Goal: Feedback & Contribution: Leave review/rating

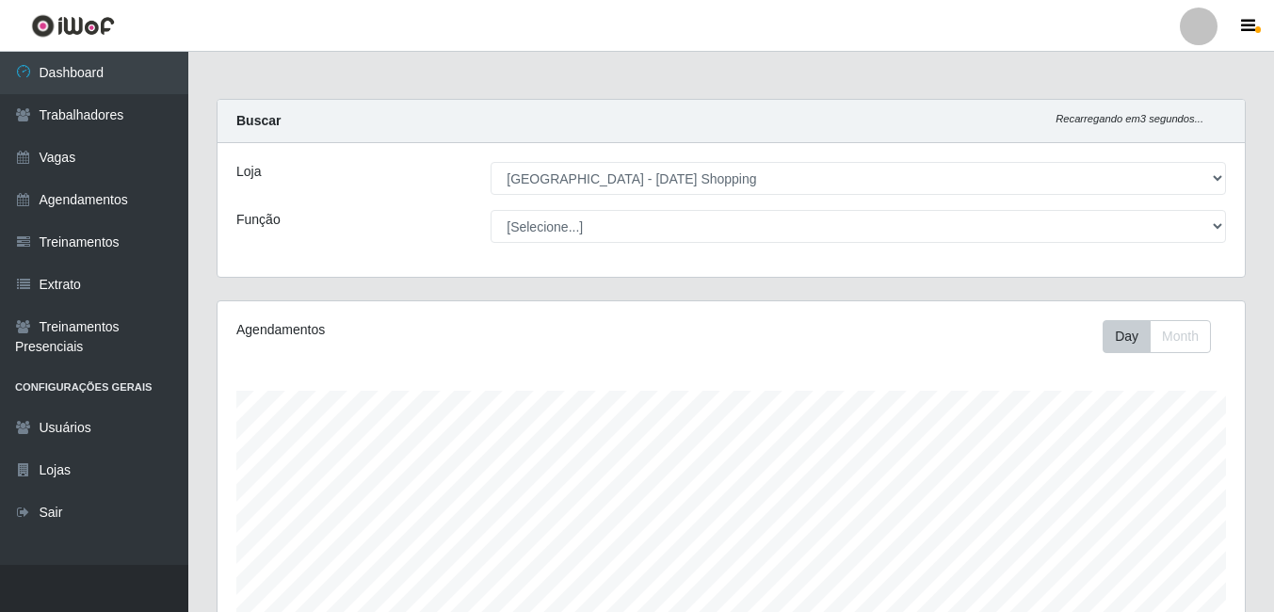
select select "471"
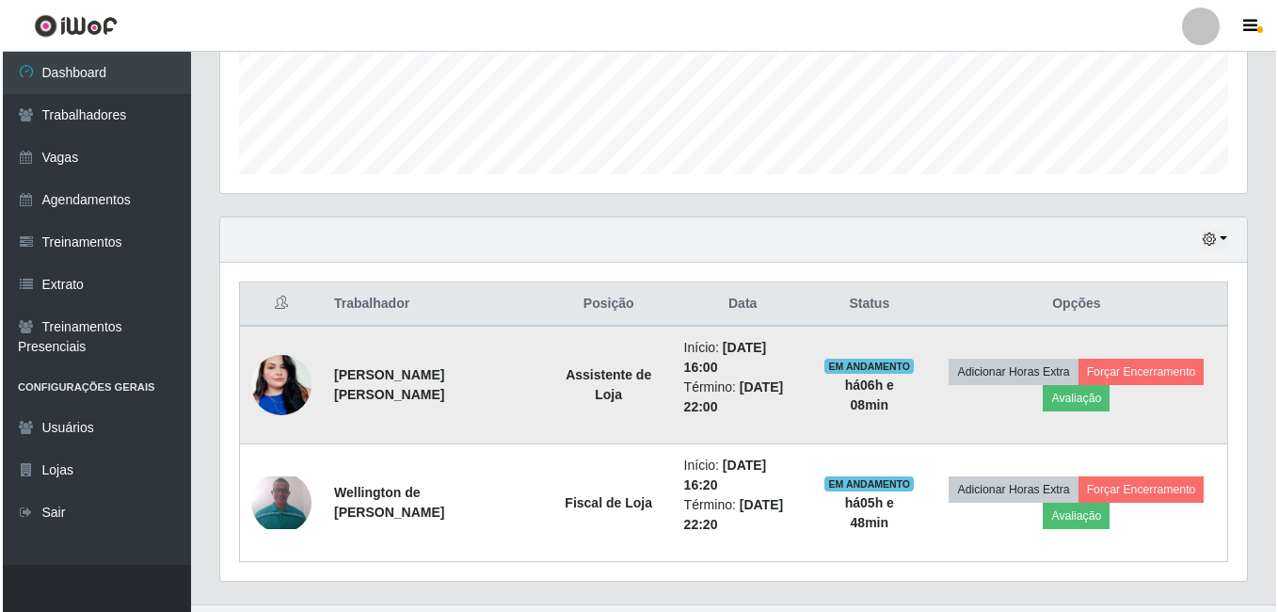
scroll to position [391, 1027]
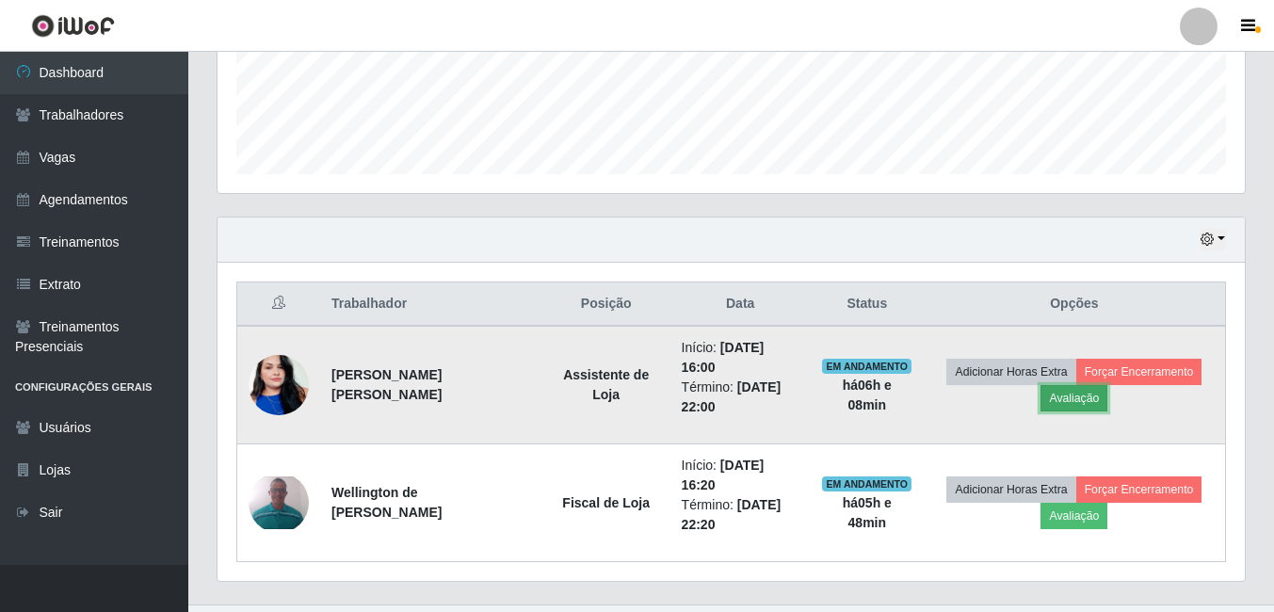
click at [1060, 385] on button "Avaliação" at bounding box center [1073, 398] width 67 height 26
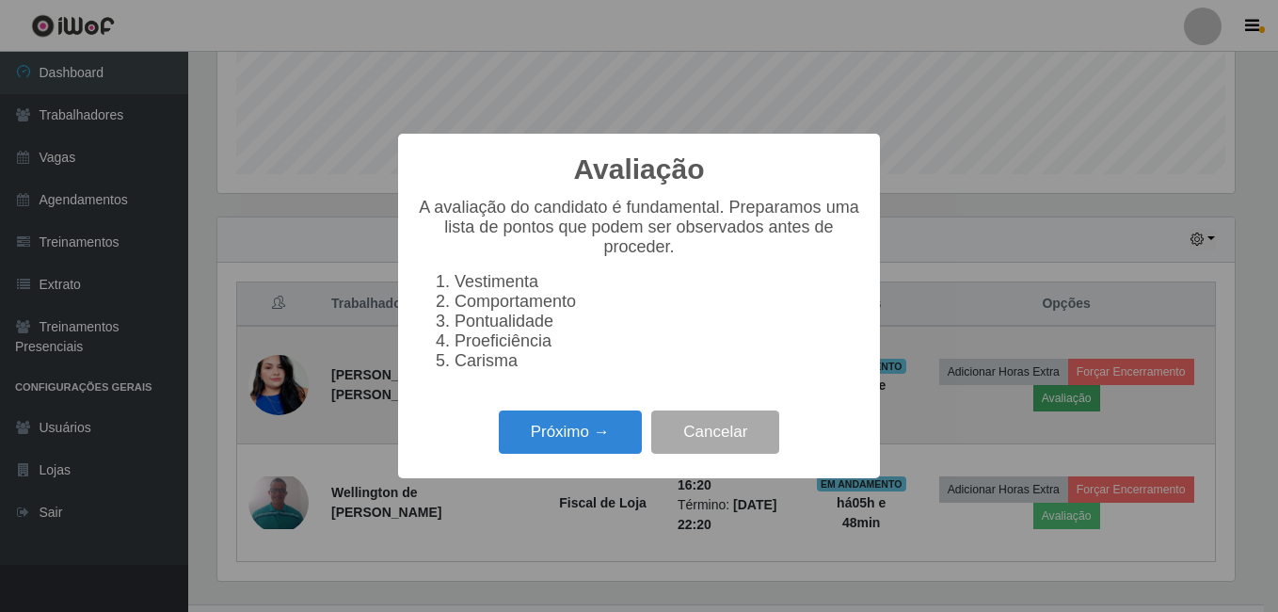
scroll to position [391, 1018]
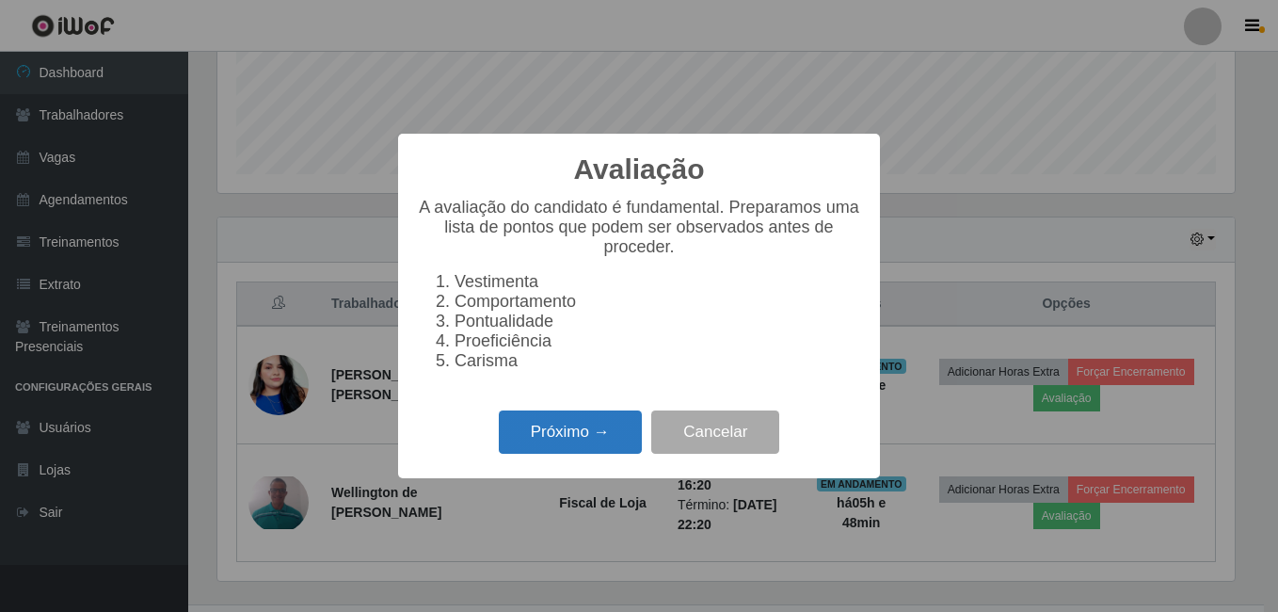
click at [584, 453] on button "Próximo →" at bounding box center [570, 432] width 143 height 44
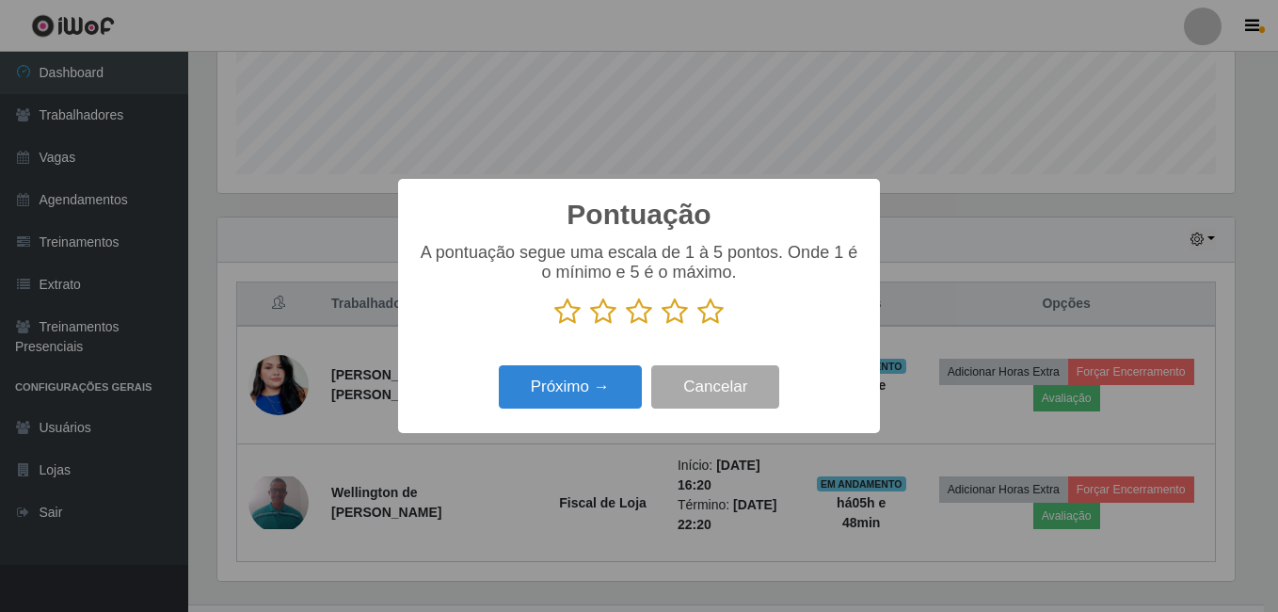
click at [709, 323] on icon at bounding box center [711, 311] width 26 height 28
click at [698, 326] on input "radio" at bounding box center [698, 326] width 0 height 0
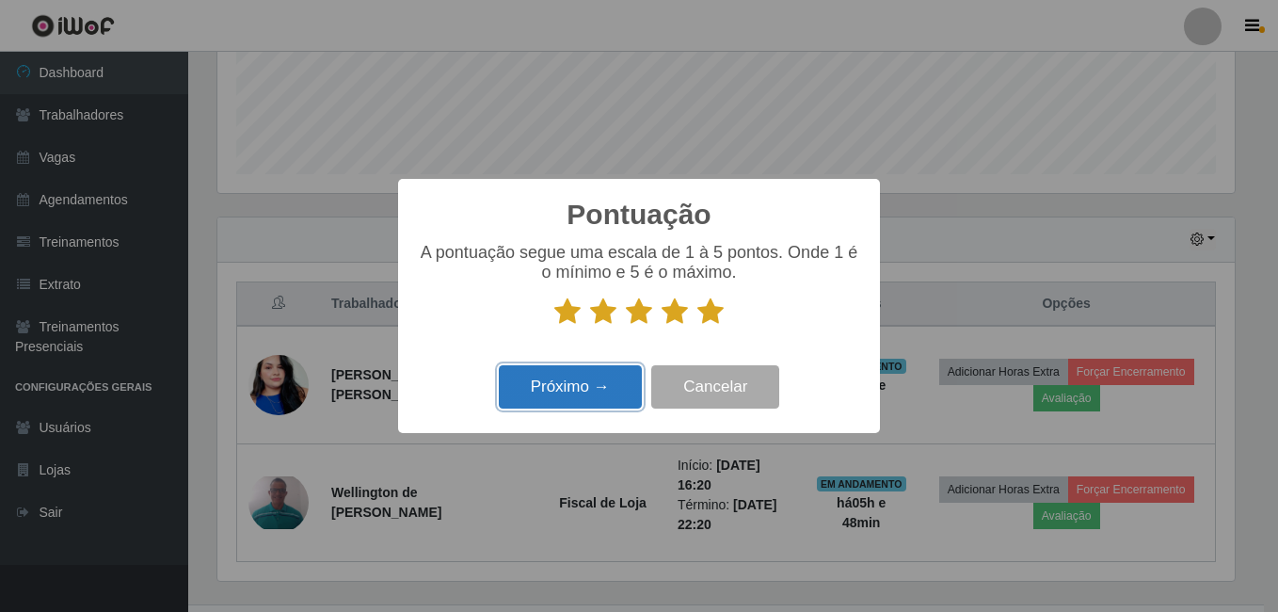
click at [592, 386] on button "Próximo →" at bounding box center [570, 387] width 143 height 44
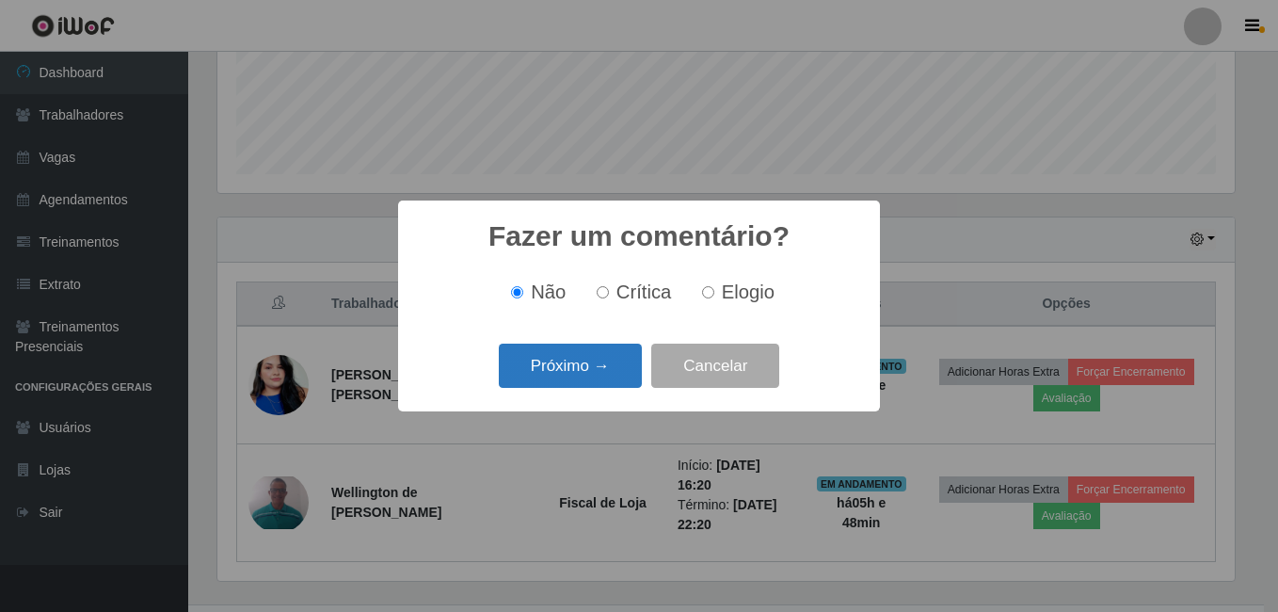
click at [583, 377] on button "Próximo →" at bounding box center [570, 366] width 143 height 44
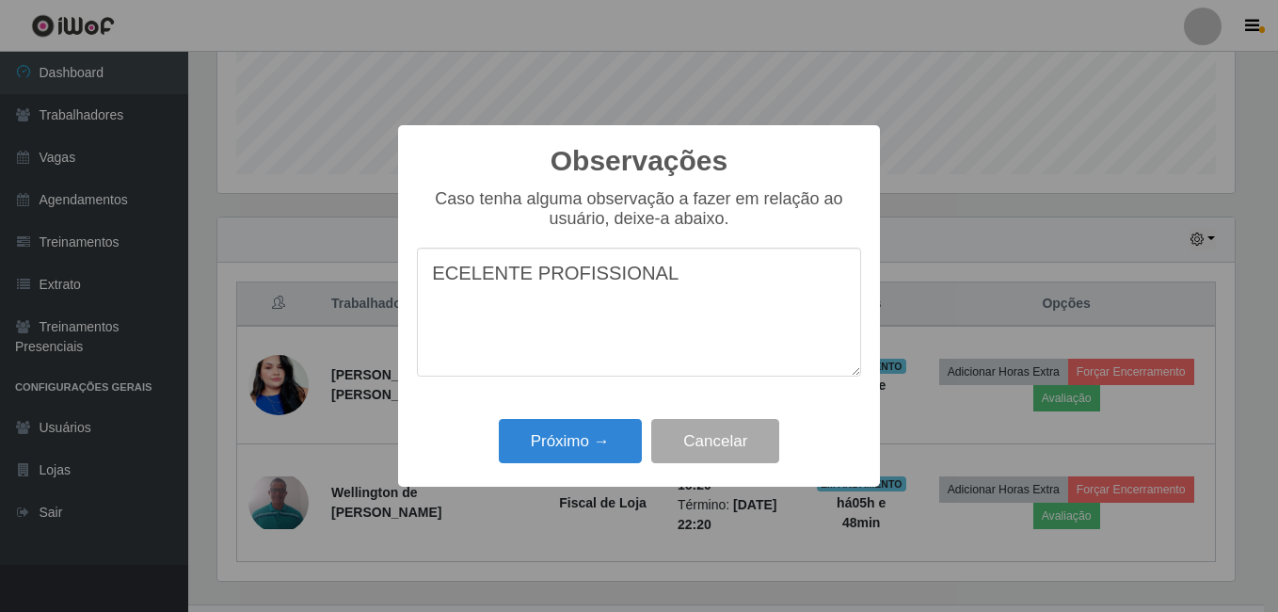
click at [441, 281] on textarea "ECELENTE PROFISSIONAL" at bounding box center [639, 312] width 444 height 129
type textarea "EXCELENTE PROFISSIONAL"
click at [574, 451] on button "Próximo →" at bounding box center [570, 441] width 143 height 44
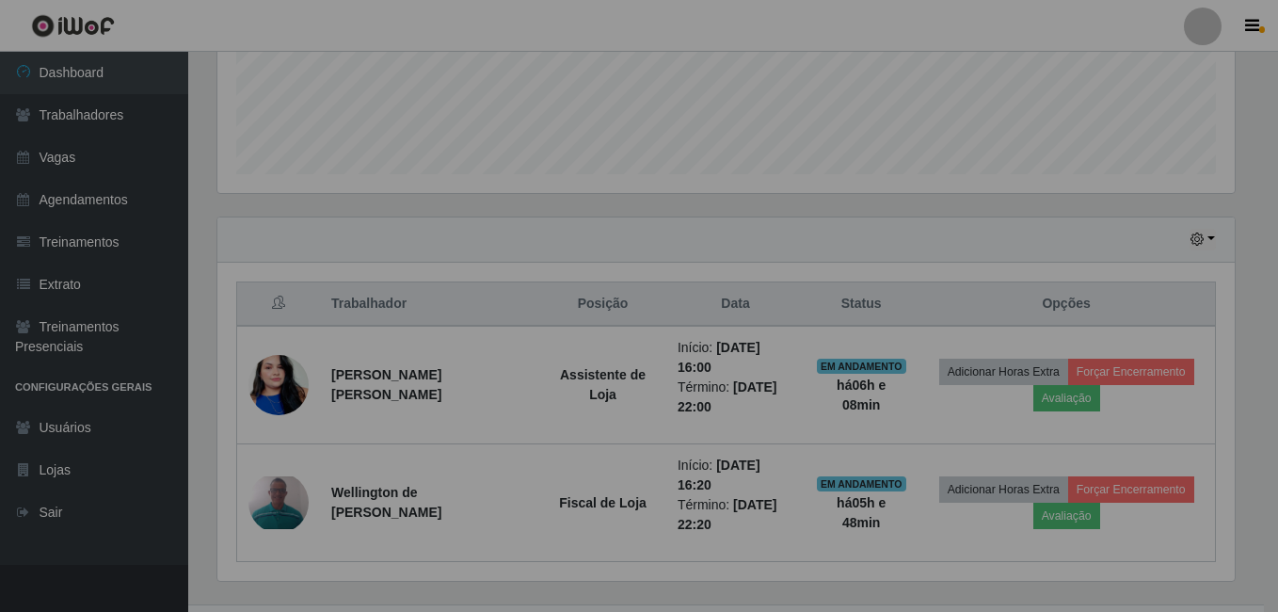
scroll to position [391, 1027]
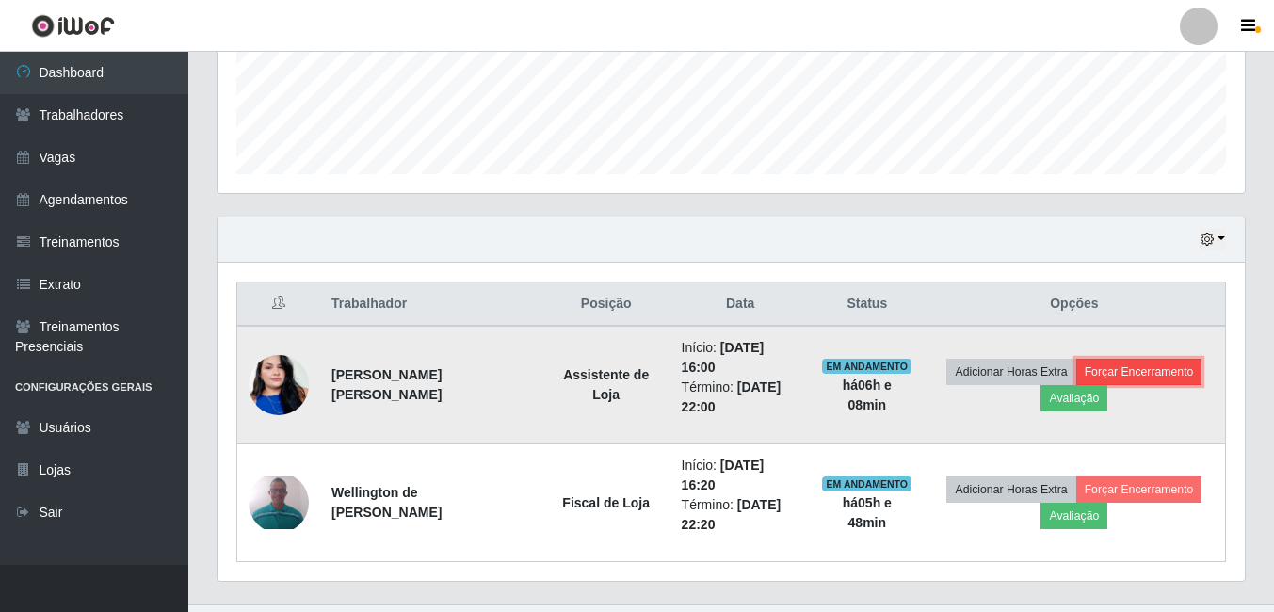
click at [1166, 366] on button "Forçar Encerramento" at bounding box center [1139, 372] width 126 height 26
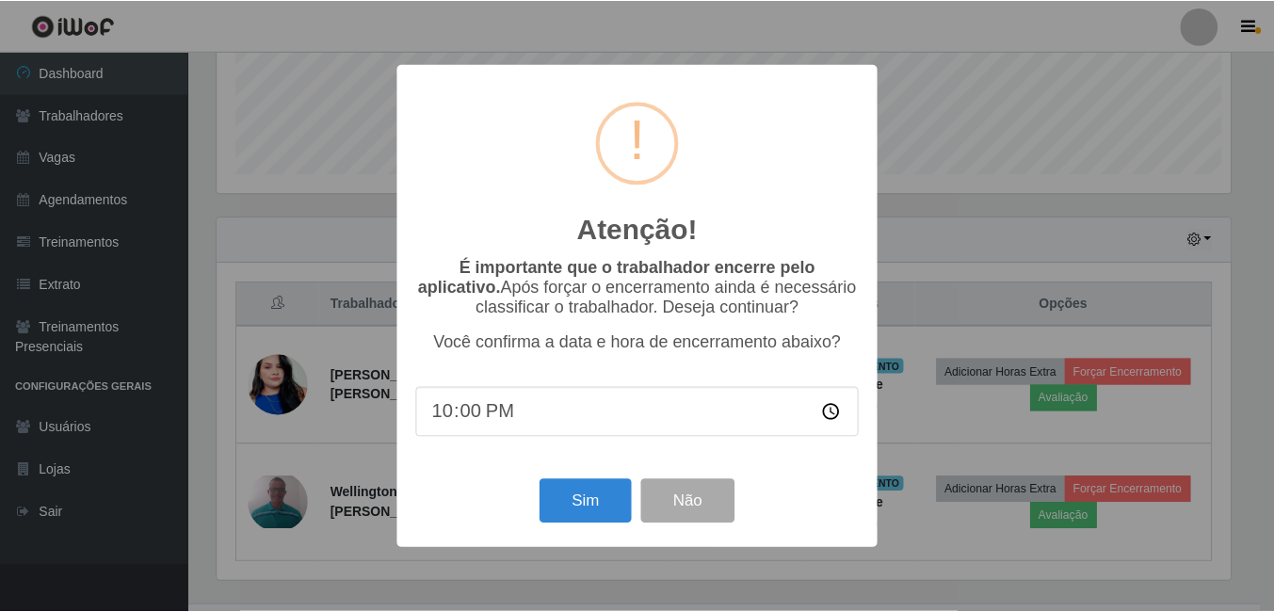
scroll to position [391, 1018]
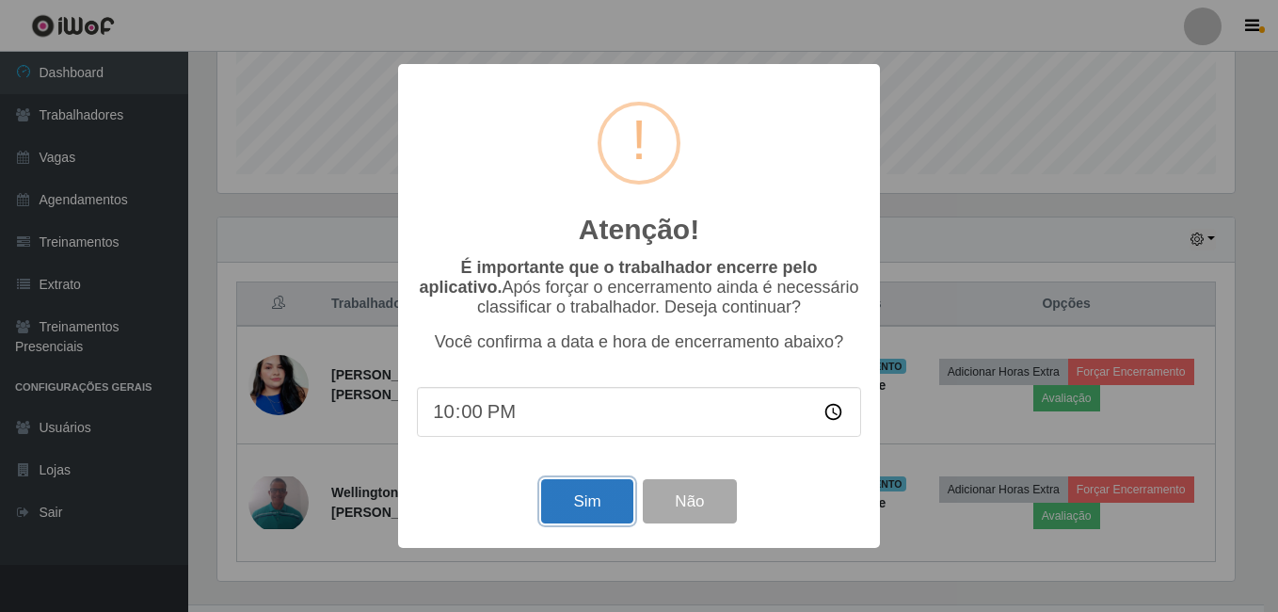
click at [588, 506] on button "Sim" at bounding box center [586, 501] width 91 height 44
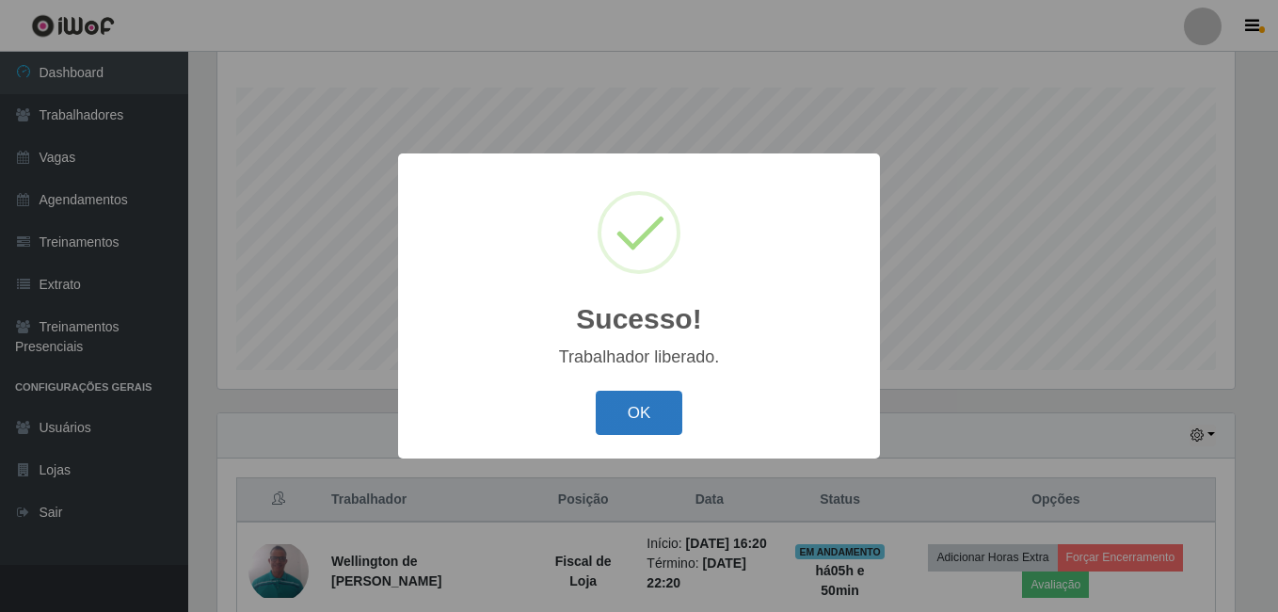
click at [646, 411] on button "OK" at bounding box center [640, 413] width 88 height 44
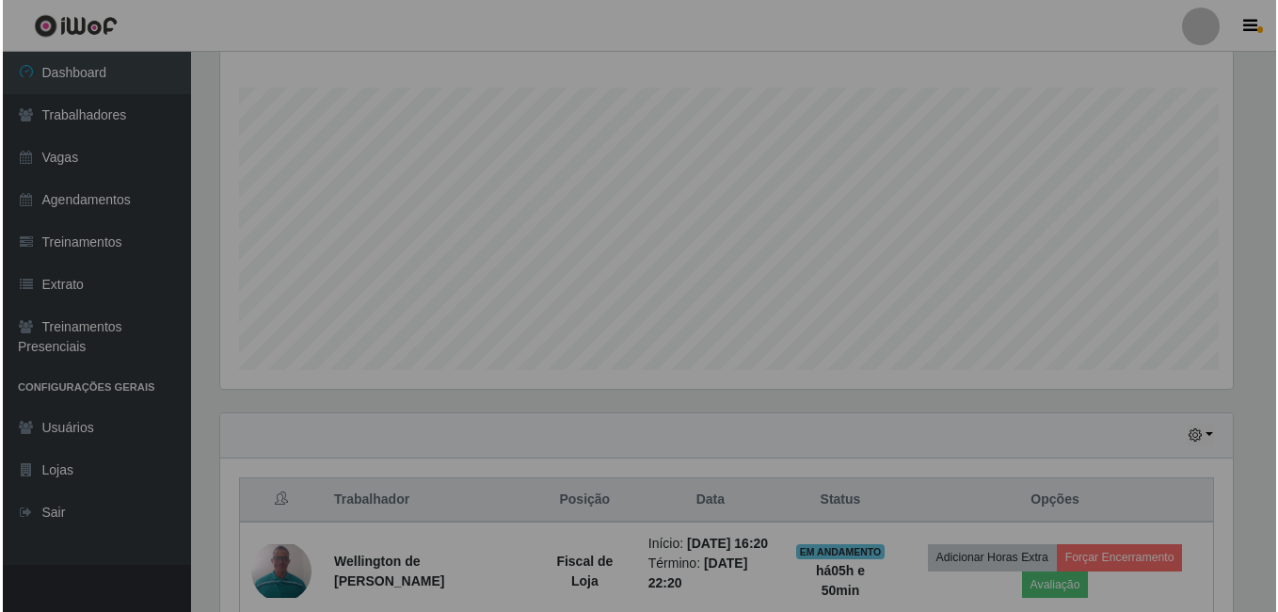
scroll to position [391, 1027]
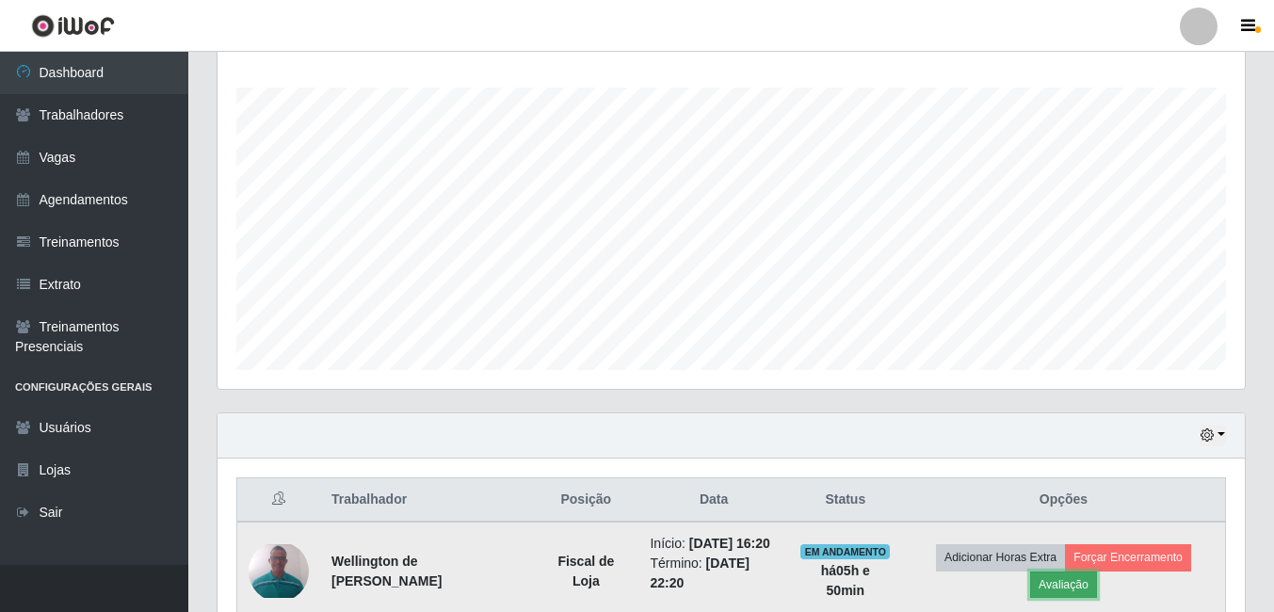
click at [1059, 585] on button "Avaliação" at bounding box center [1063, 584] width 67 height 26
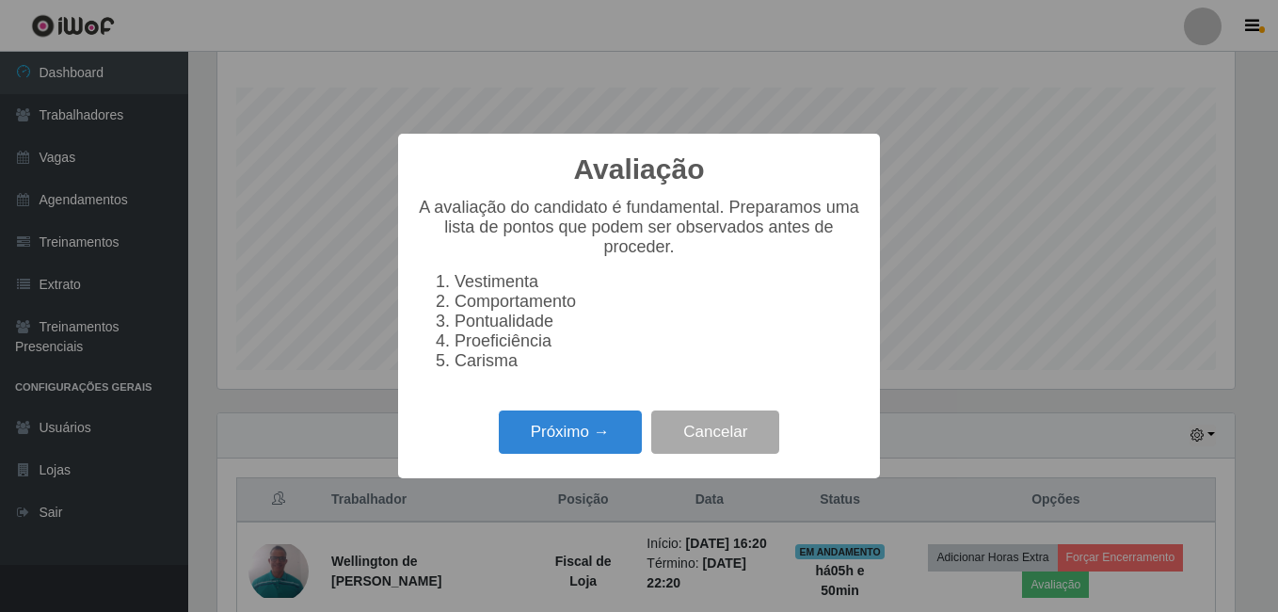
scroll to position [391, 1018]
click at [600, 449] on button "Próximo →" at bounding box center [570, 432] width 143 height 44
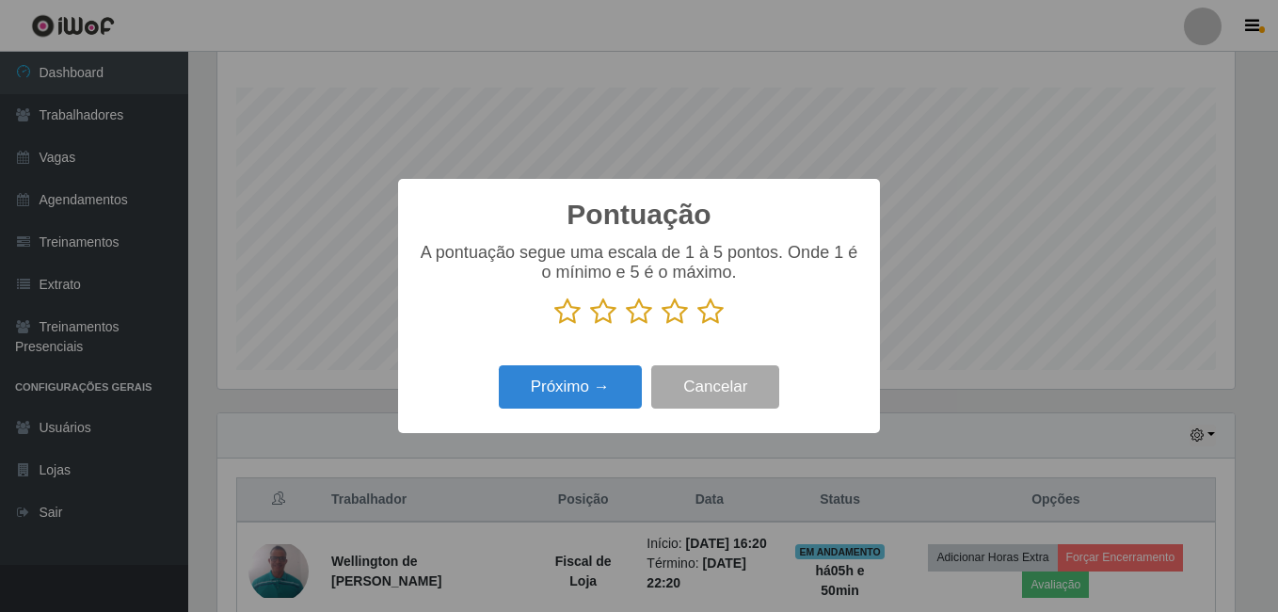
scroll to position [940994, 940367]
click at [676, 315] on icon at bounding box center [675, 311] width 26 height 28
click at [662, 326] on input "radio" at bounding box center [662, 326] width 0 height 0
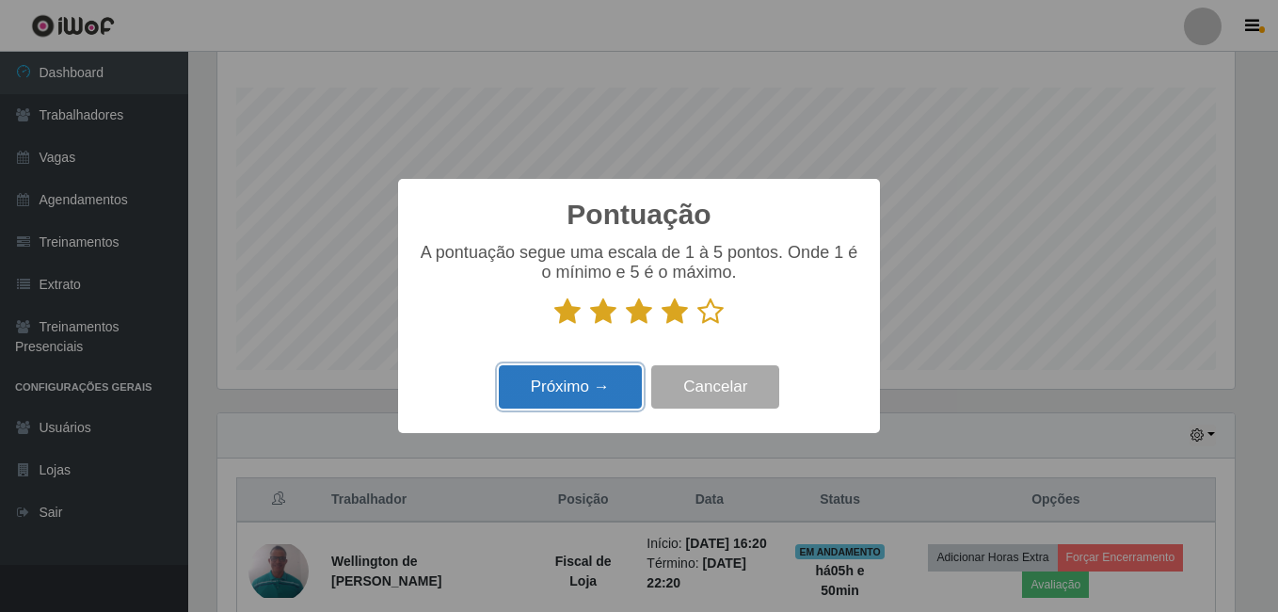
click at [598, 383] on button "Próximo →" at bounding box center [570, 387] width 143 height 44
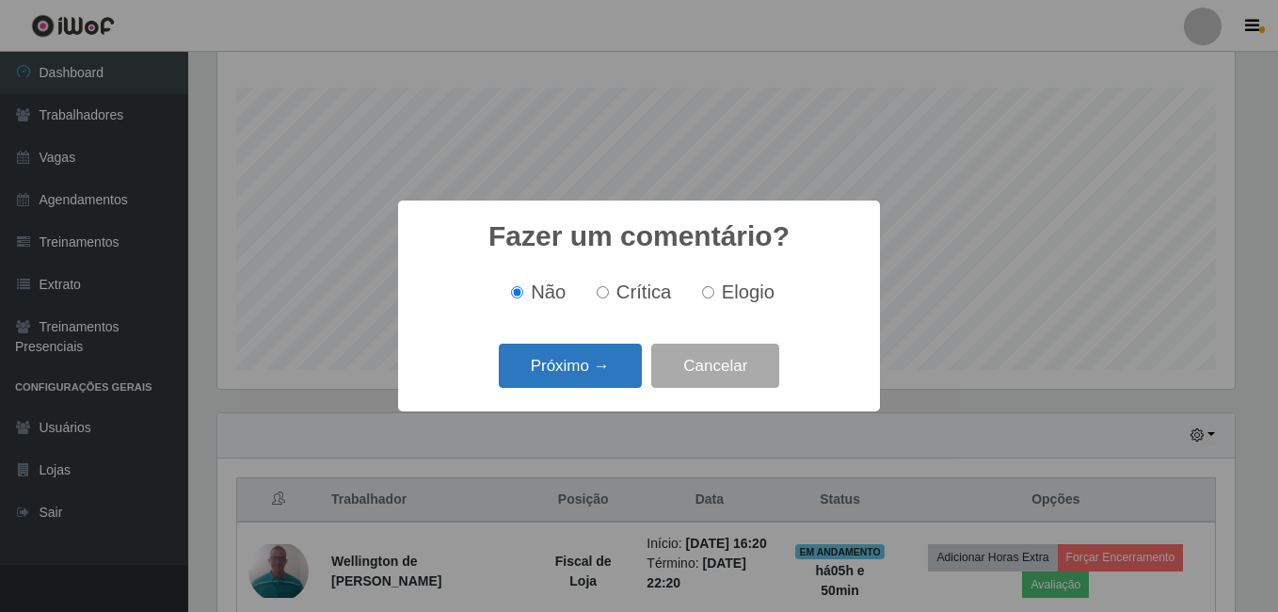
click at [584, 369] on button "Próximo →" at bounding box center [570, 366] width 143 height 44
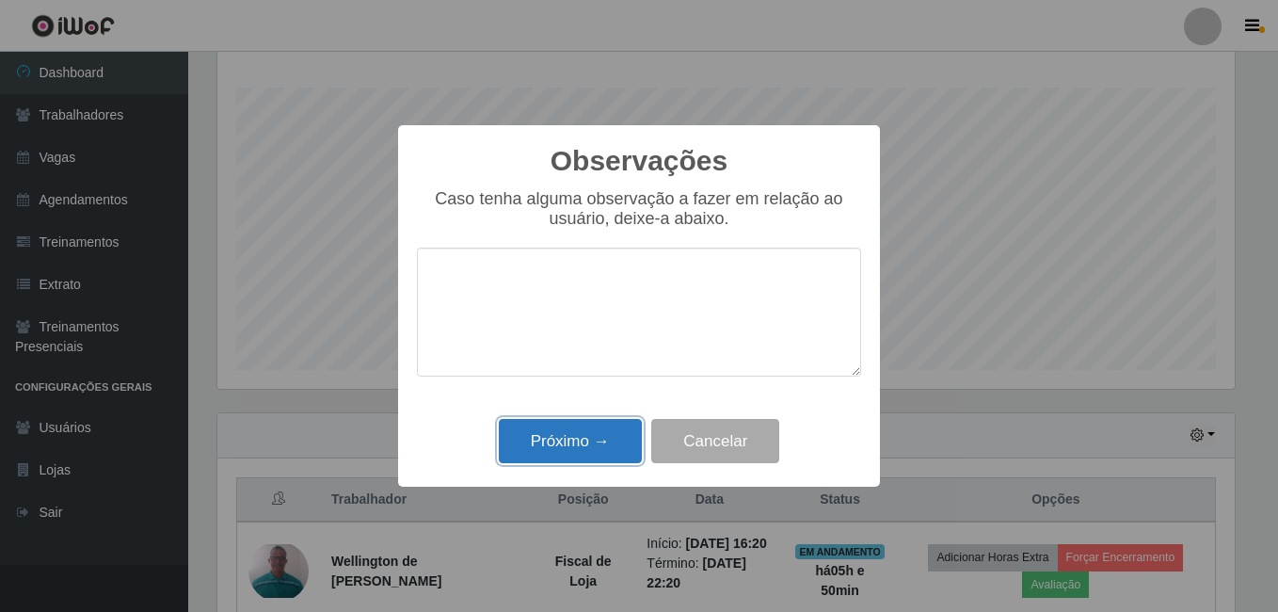
click at [598, 440] on button "Próximo →" at bounding box center [570, 441] width 143 height 44
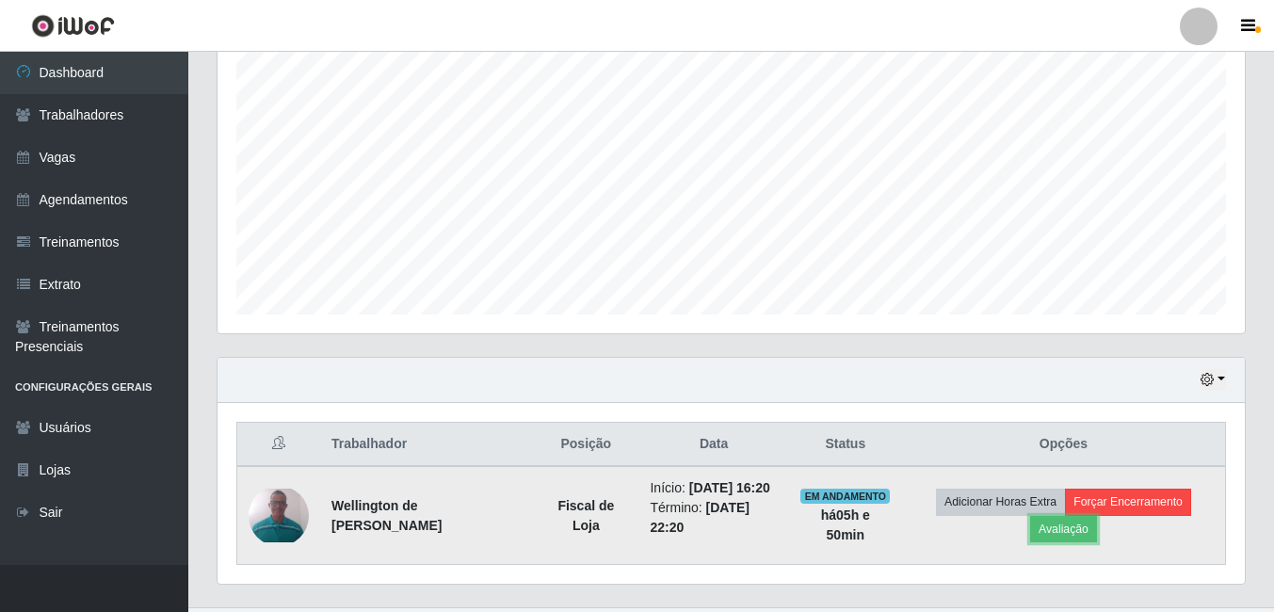
scroll to position [401, 0]
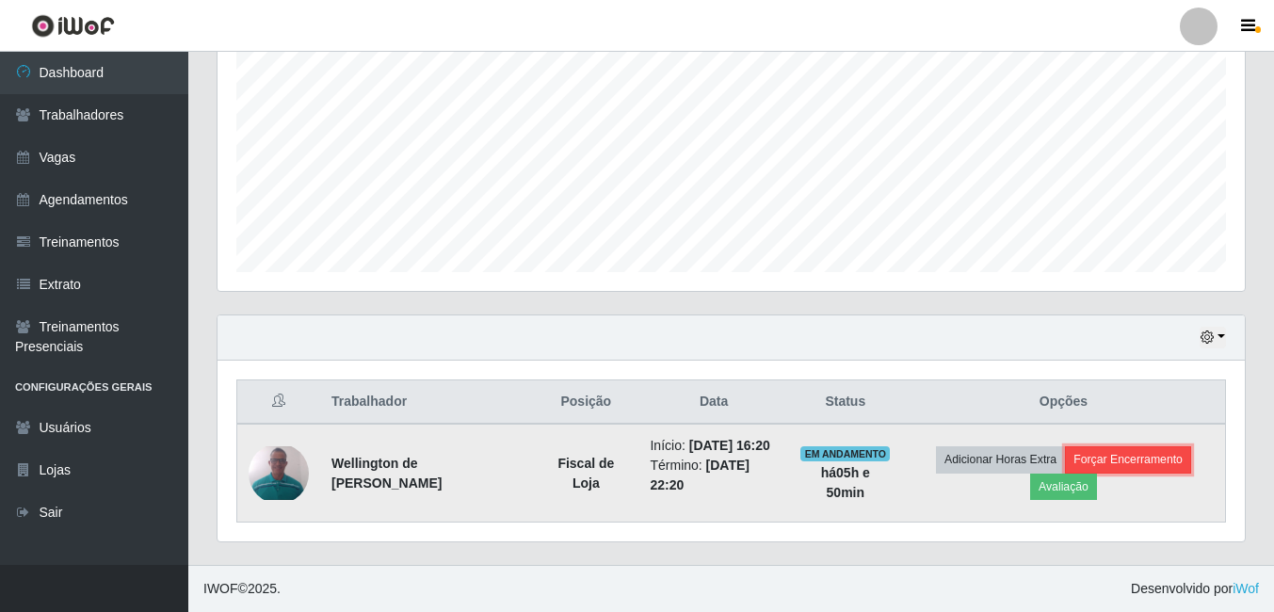
click at [1160, 453] on button "Forçar Encerramento" at bounding box center [1128, 459] width 126 height 26
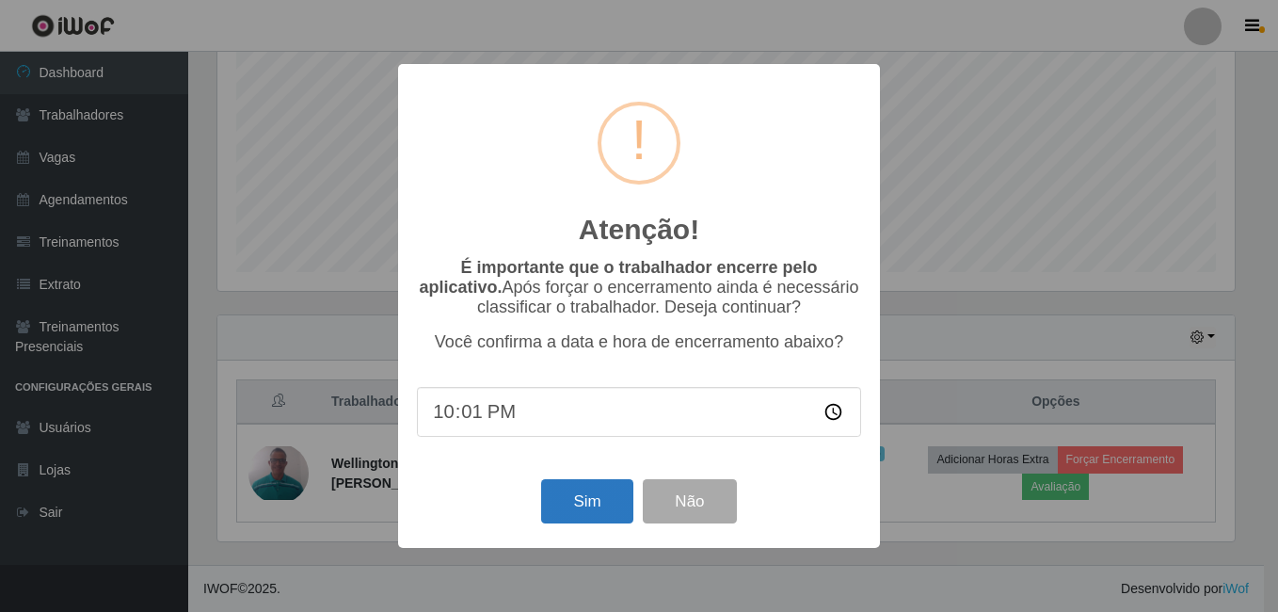
type input "22:11"
click at [566, 513] on button "Sim" at bounding box center [586, 501] width 91 height 44
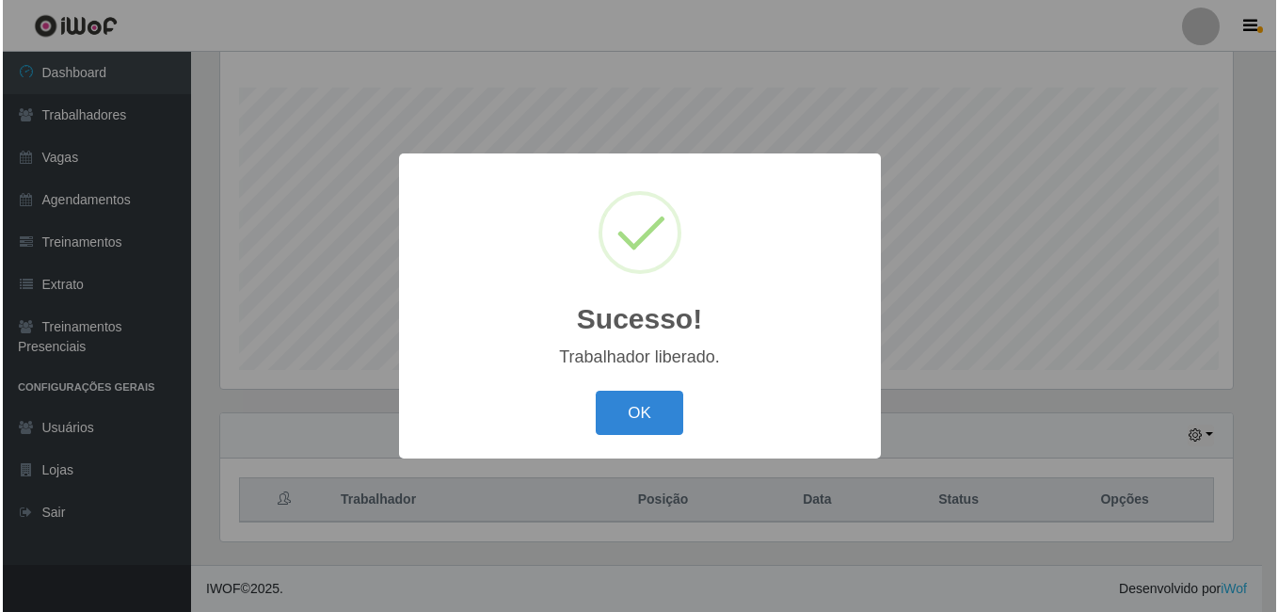
scroll to position [0, 0]
